Goal: Task Accomplishment & Management: Manage account settings

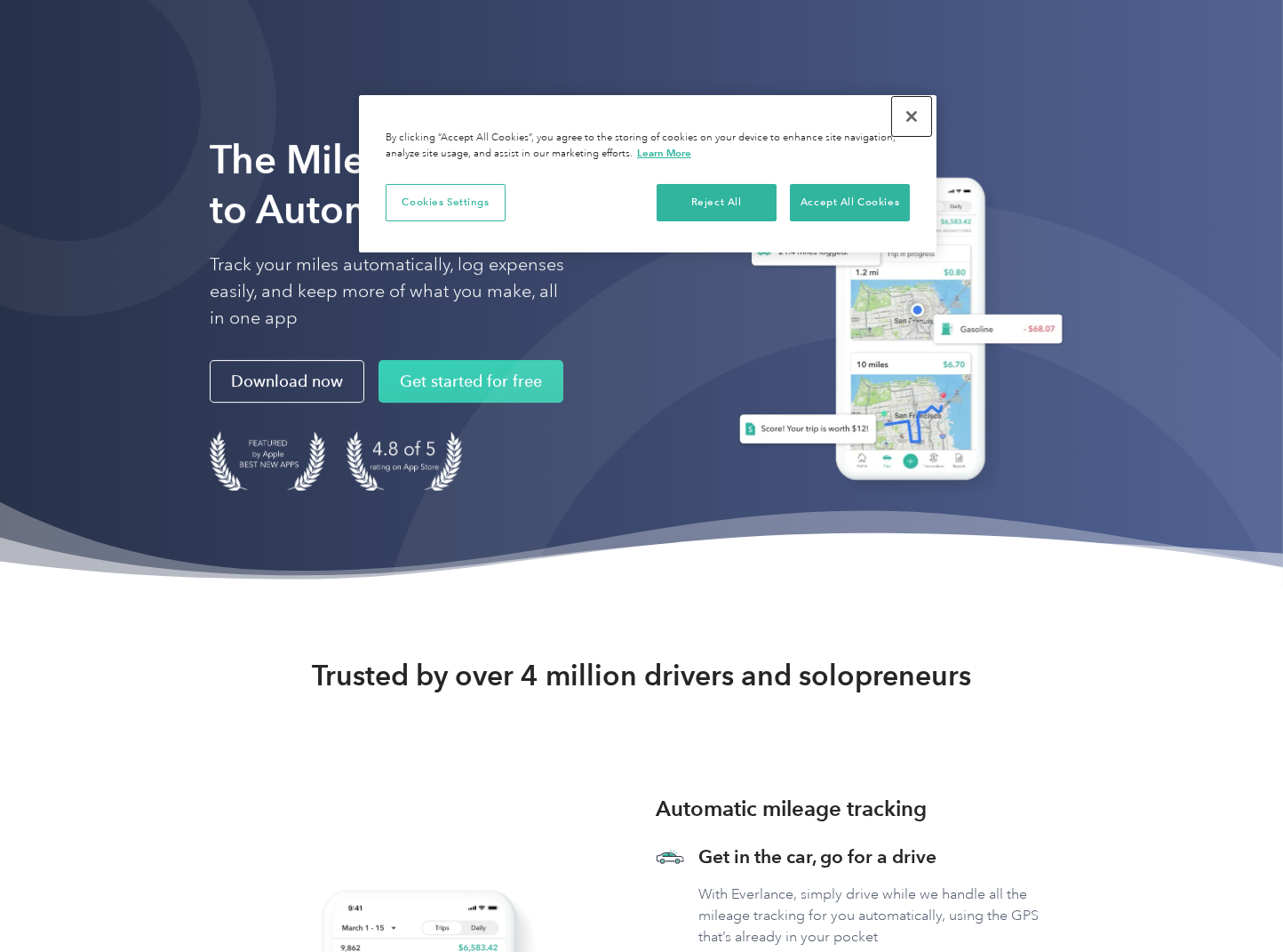
click at [907, 119] on button "Close" at bounding box center [911, 115] width 39 height 39
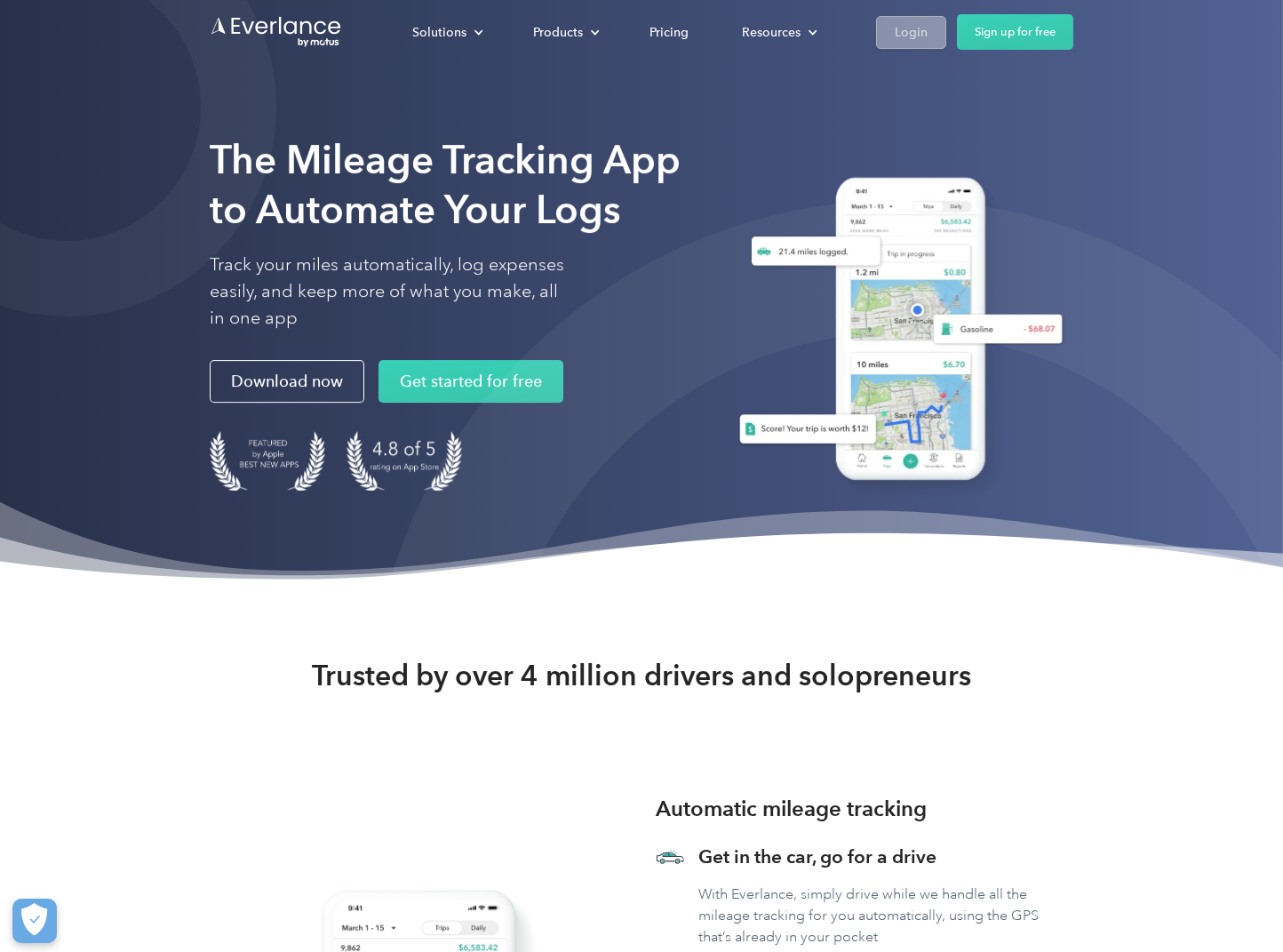
click at [914, 30] on div "Login" at bounding box center [911, 32] width 33 height 22
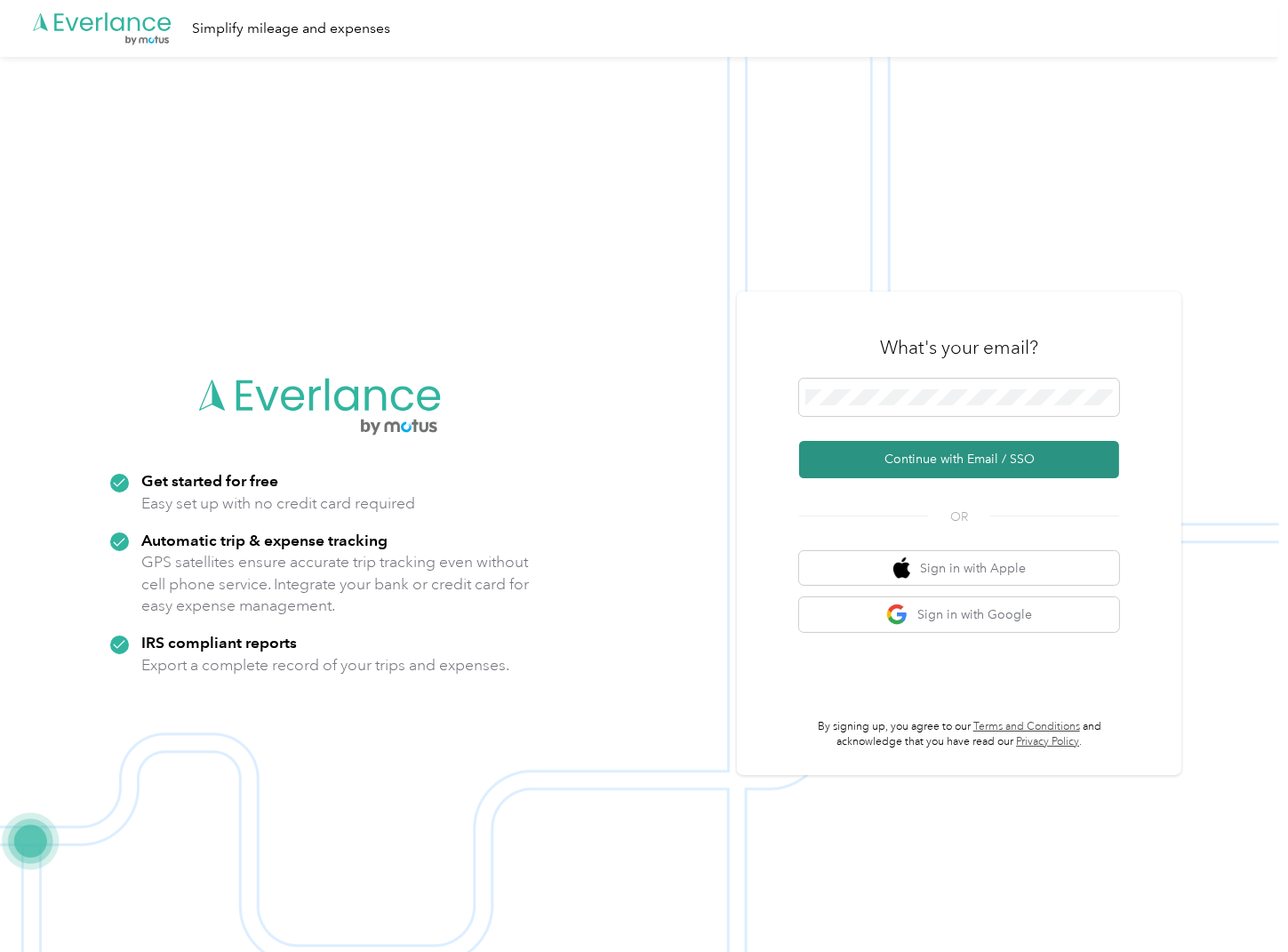
click at [972, 467] on button "Continue with Email / SSO" at bounding box center [959, 459] width 320 height 37
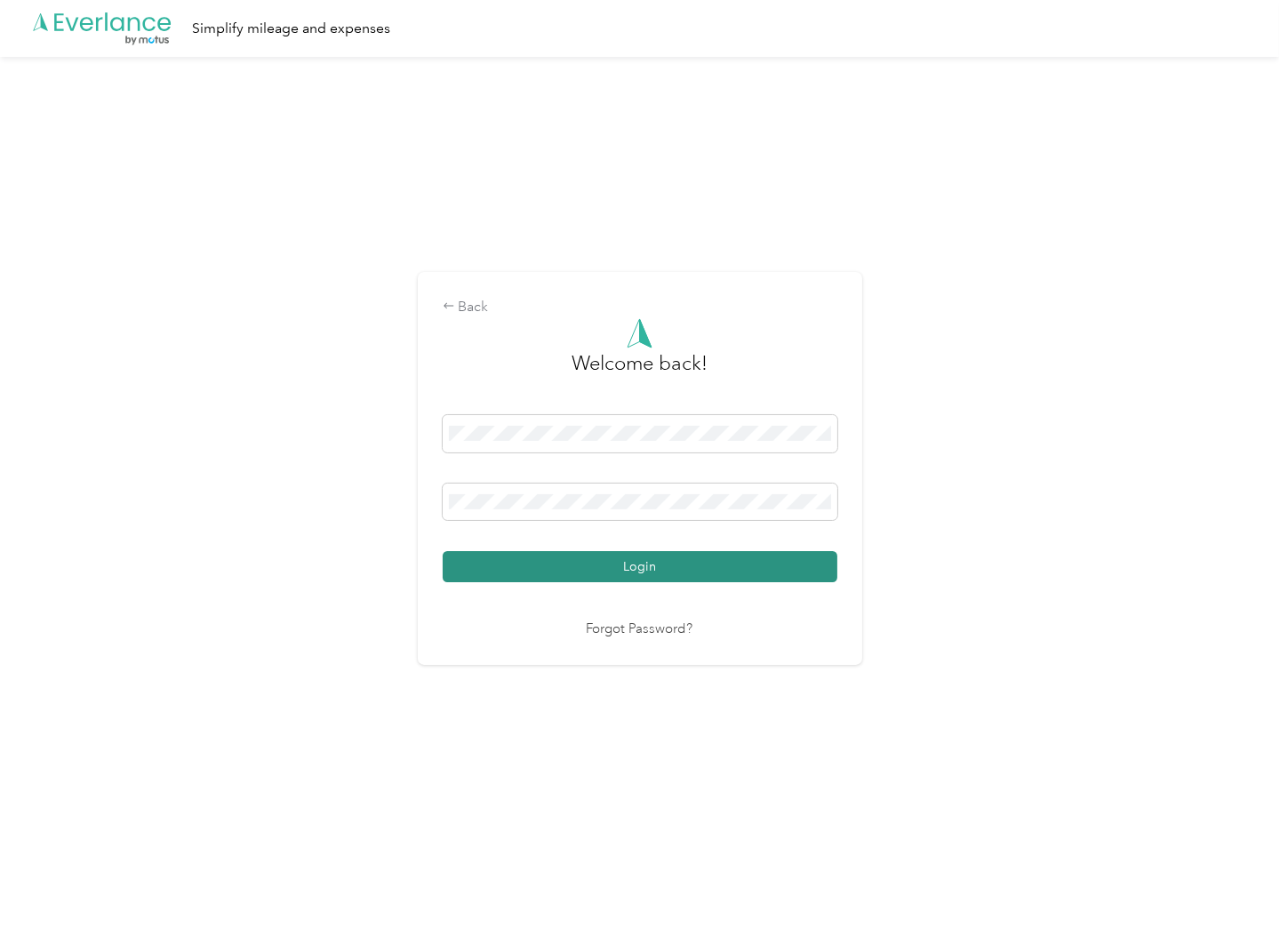
click at [659, 563] on button "Login" at bounding box center [640, 566] width 395 height 31
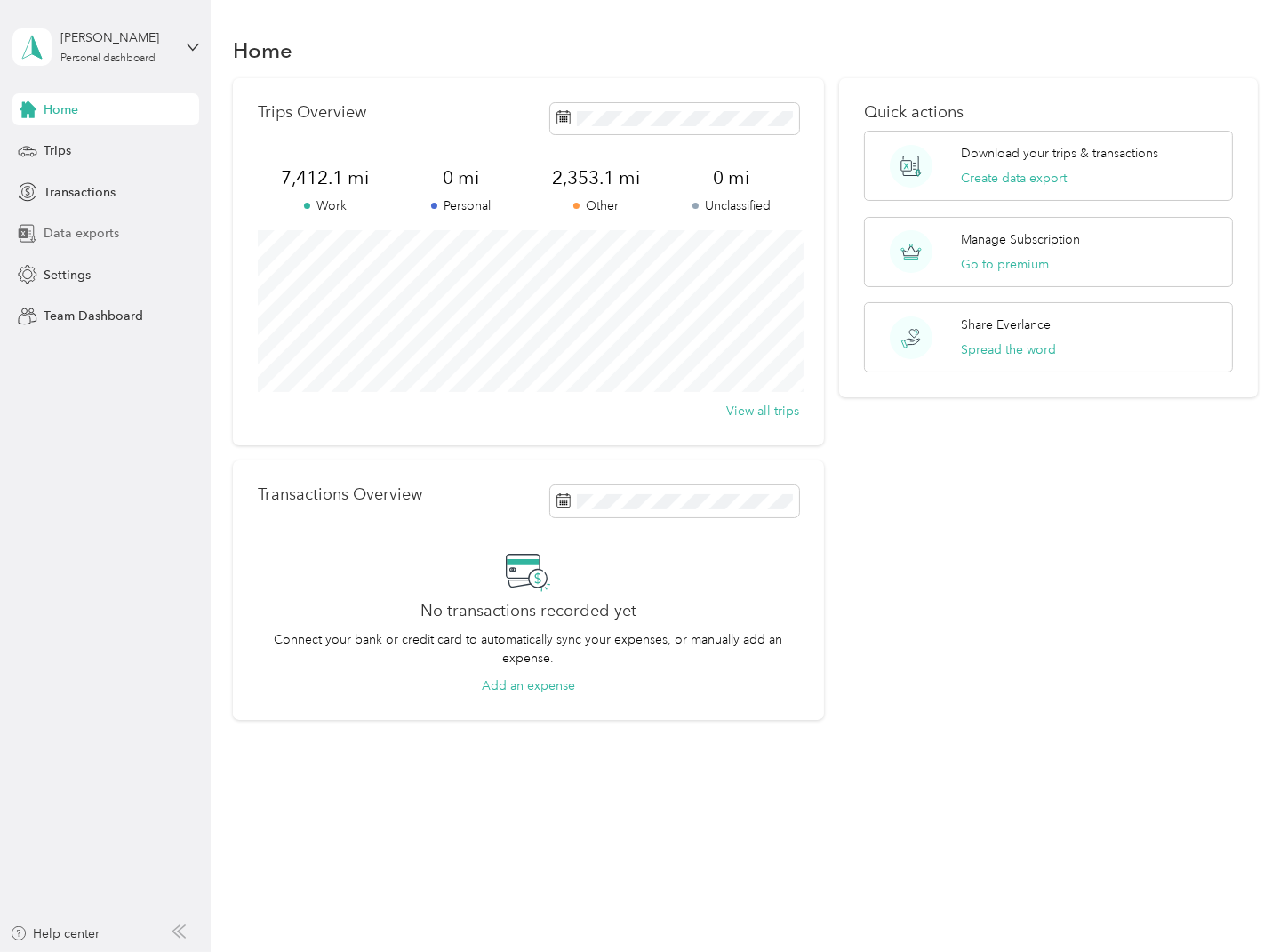
click at [97, 227] on span "Data exports" at bounding box center [81, 234] width 76 height 19
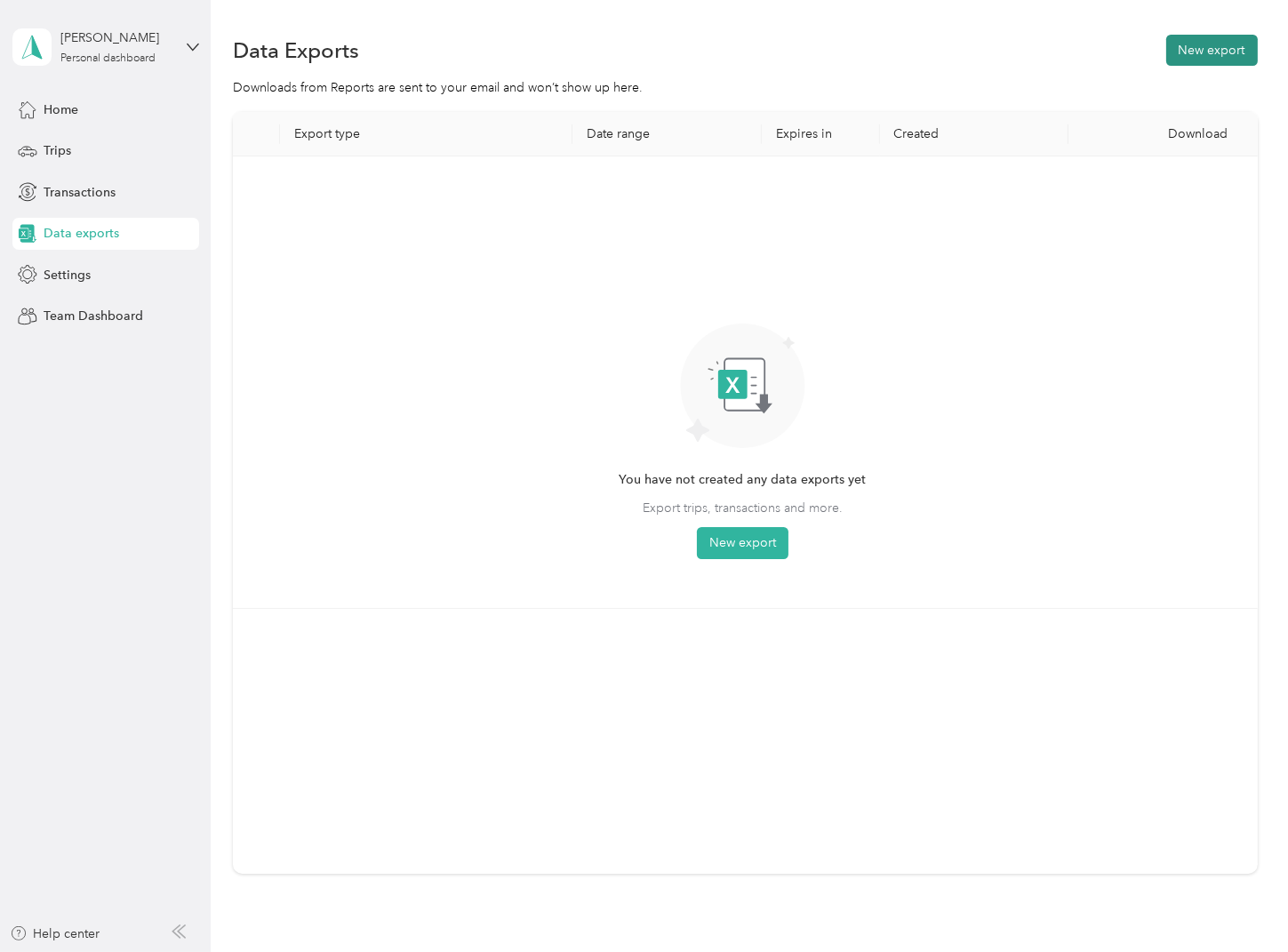
click at [1222, 50] on button "New export" at bounding box center [1211, 50] width 92 height 31
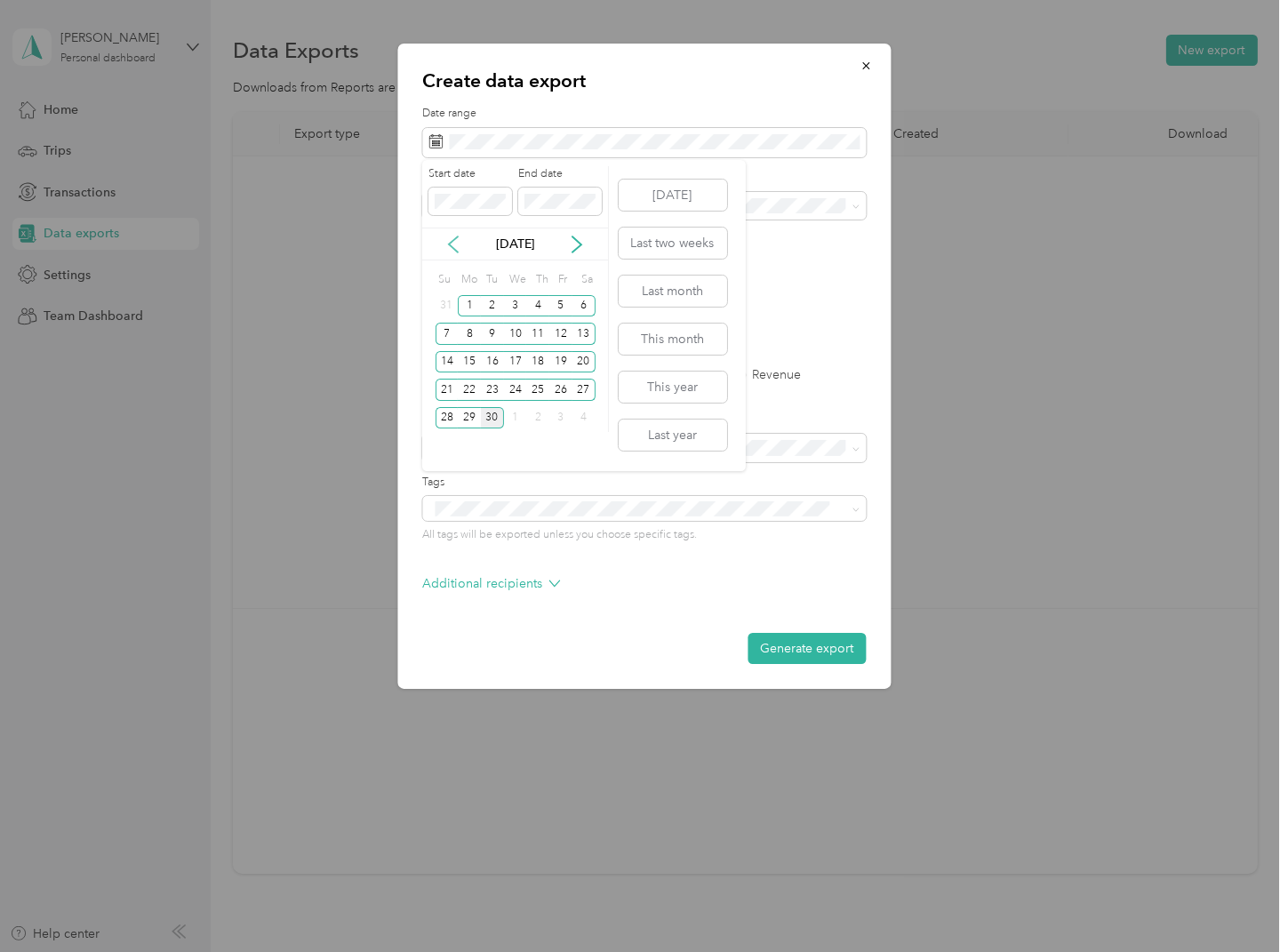
click at [449, 243] on icon at bounding box center [452, 244] width 9 height 16
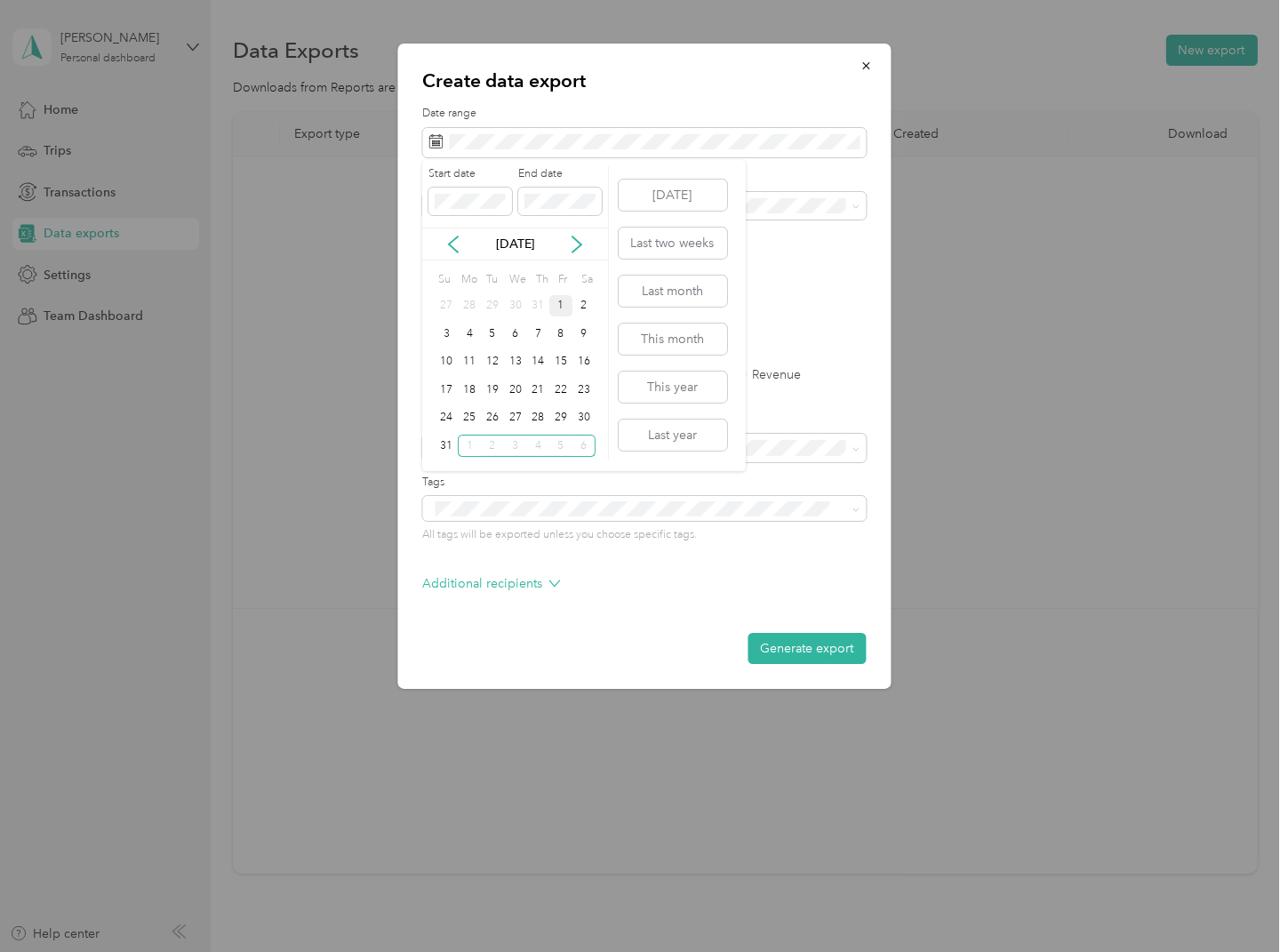
click at [558, 303] on div "1" at bounding box center [560, 306] width 23 height 22
click at [450, 441] on div "31" at bounding box center [447, 445] width 23 height 22
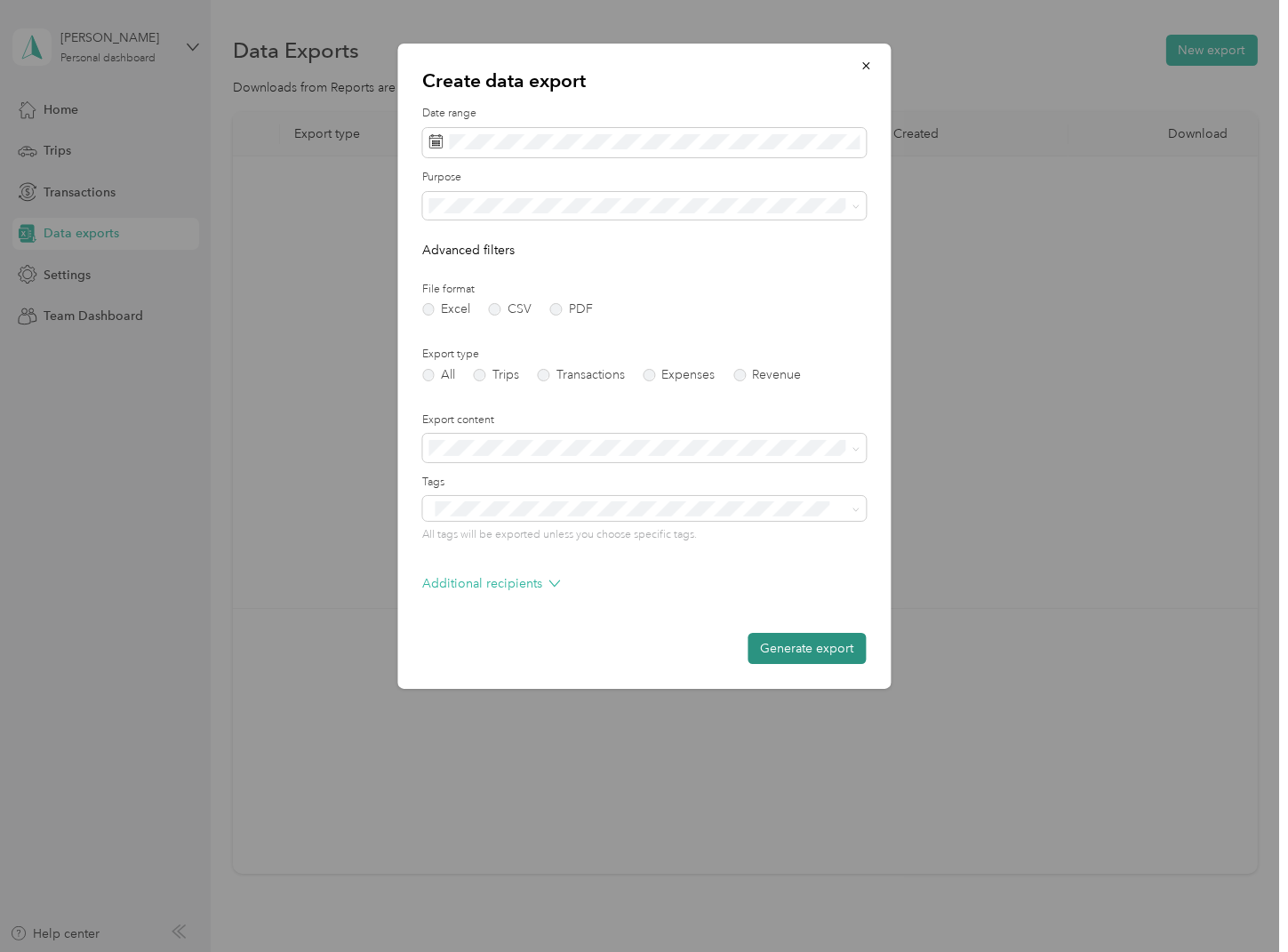
click at [824, 650] on button "Generate export" at bounding box center [806, 648] width 118 height 31
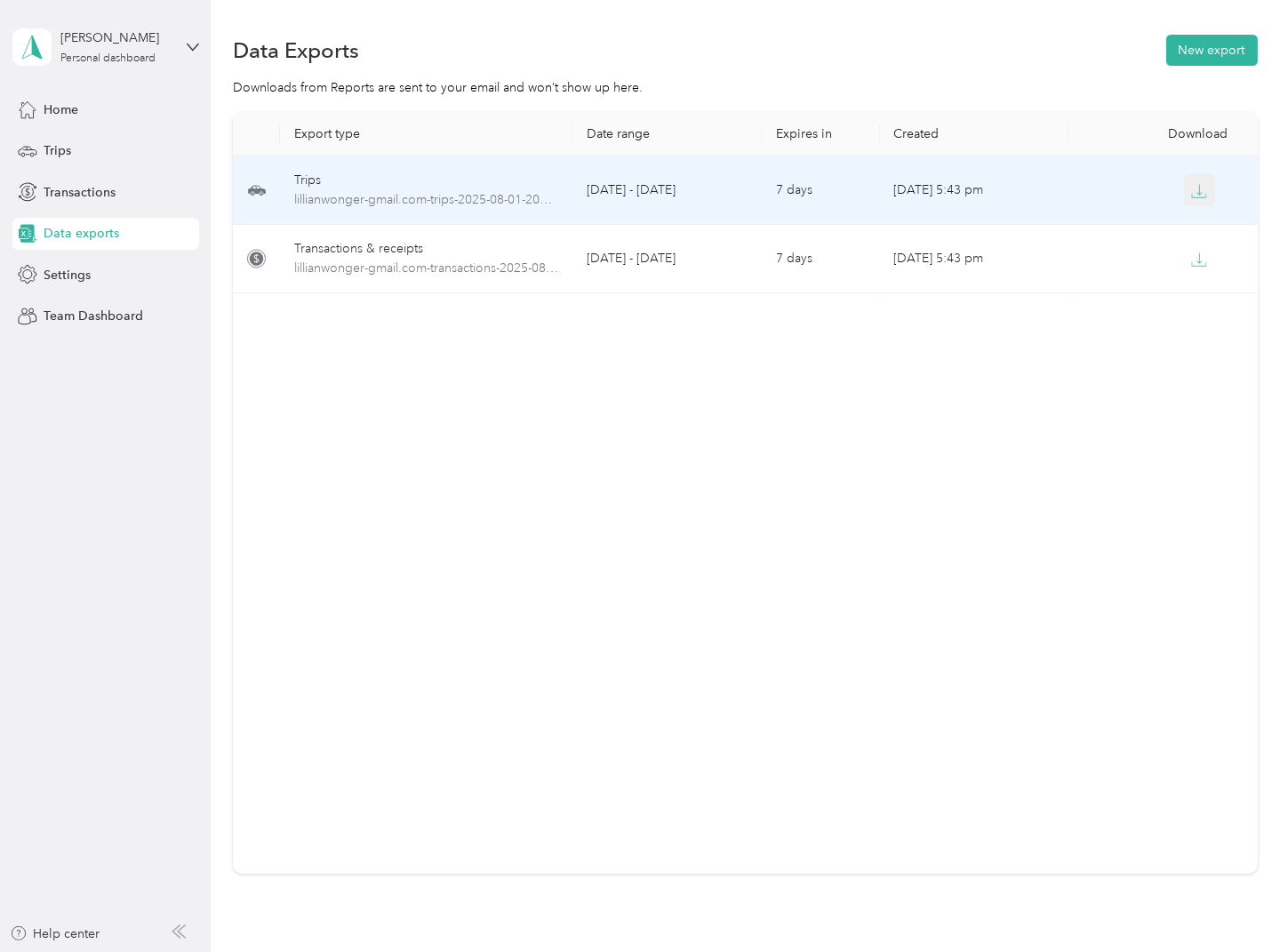
click at [1199, 192] on icon "button" at bounding box center [1198, 190] width 16 height 16
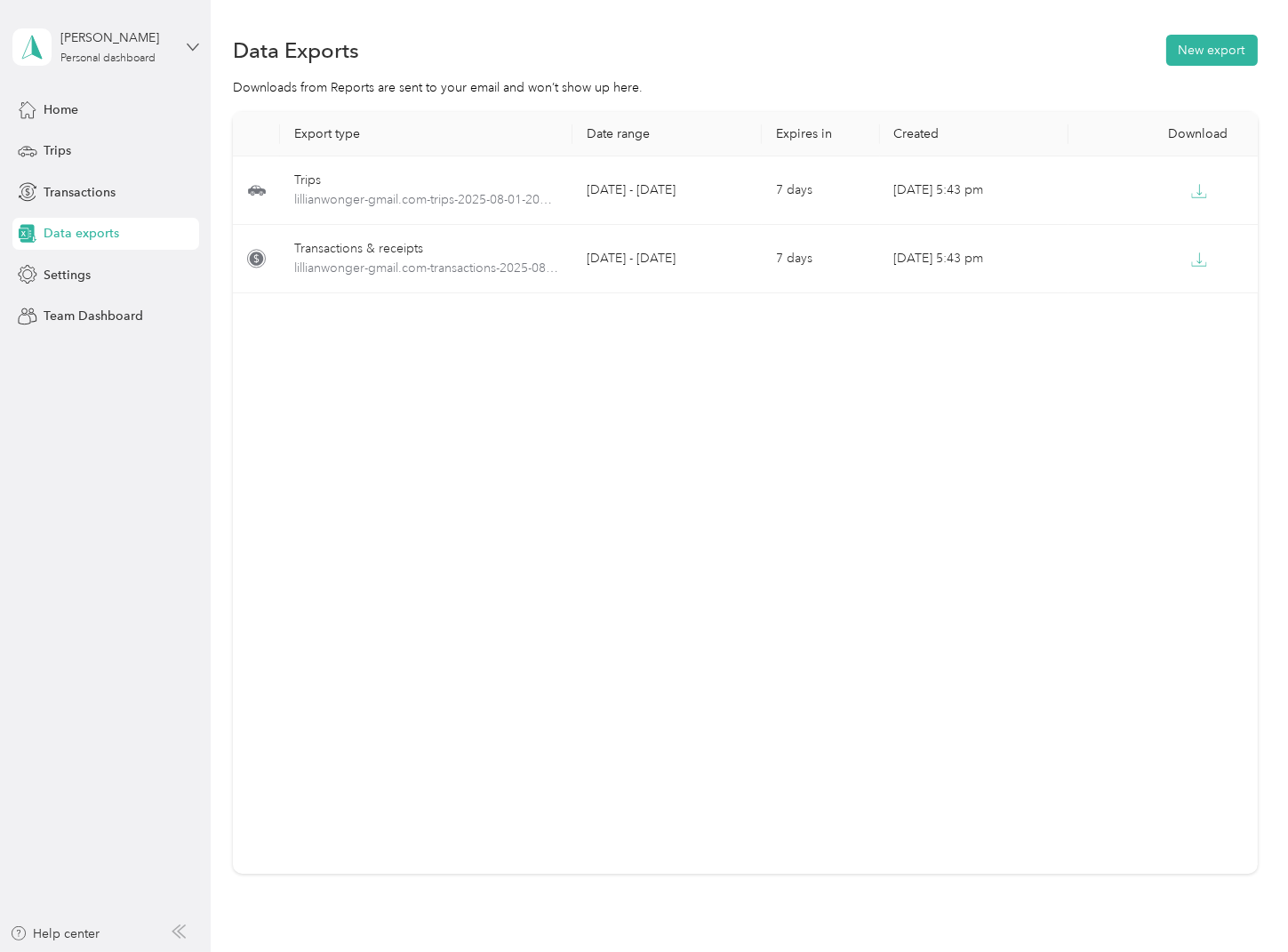
click at [186, 41] on icon at bounding box center [192, 46] width 12 height 12
click at [88, 144] on div "Log out" at bounding box center [62, 146] width 68 height 19
